Goal: Task Accomplishment & Management: Manage account settings

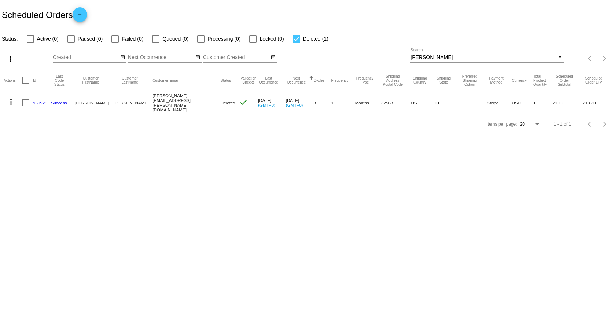
click at [500, 62] on div "[PERSON_NAME] Search" at bounding box center [482, 55] width 145 height 14
click at [498, 57] on input "[PERSON_NAME]" at bounding box center [482, 58] width 145 height 6
paste input "[EMAIL_ADDRESS][DOMAIN_NAME]"
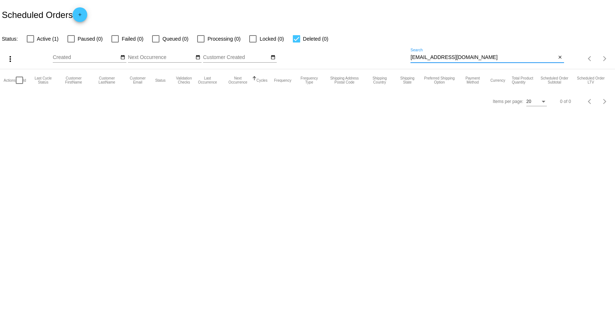
type input "[EMAIL_ADDRESS][DOMAIN_NAME]"
click at [293, 38] on div at bounding box center [296, 38] width 7 height 7
click at [296, 42] on input "Deleted (0)" at bounding box center [296, 42] width 0 height 0
checkbox input "false"
click at [35, 37] on label "Active (1)" at bounding box center [43, 38] width 32 height 9
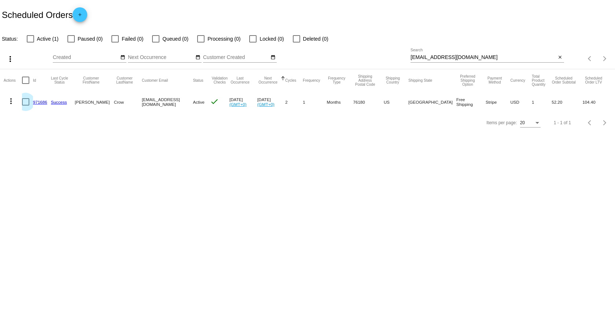
click at [27, 102] on div at bounding box center [25, 101] width 7 height 7
click at [26, 105] on input "checkbox" at bounding box center [25, 105] width 0 height 0
checkbox input "true"
click at [13, 100] on mat-icon "more_vert" at bounding box center [11, 101] width 9 height 9
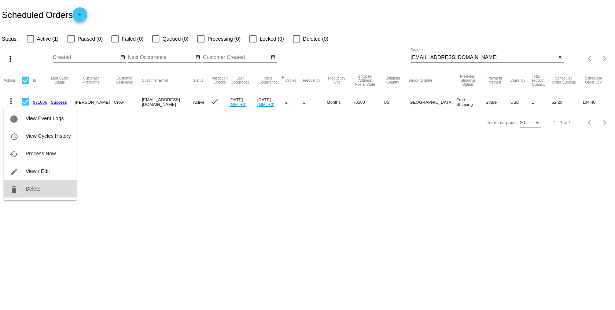
click at [40, 190] on button "delete Delete" at bounding box center [40, 189] width 73 height 18
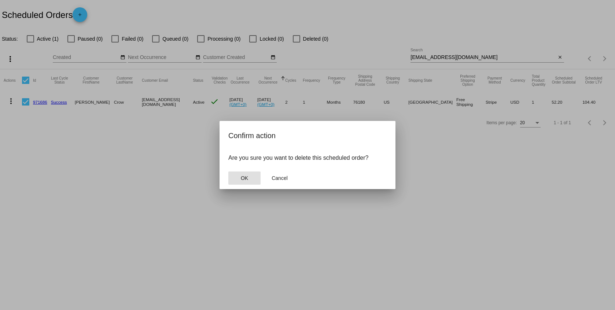
click at [252, 174] on button "OK" at bounding box center [244, 177] width 32 height 13
